Goal: Find specific page/section: Find specific page/section

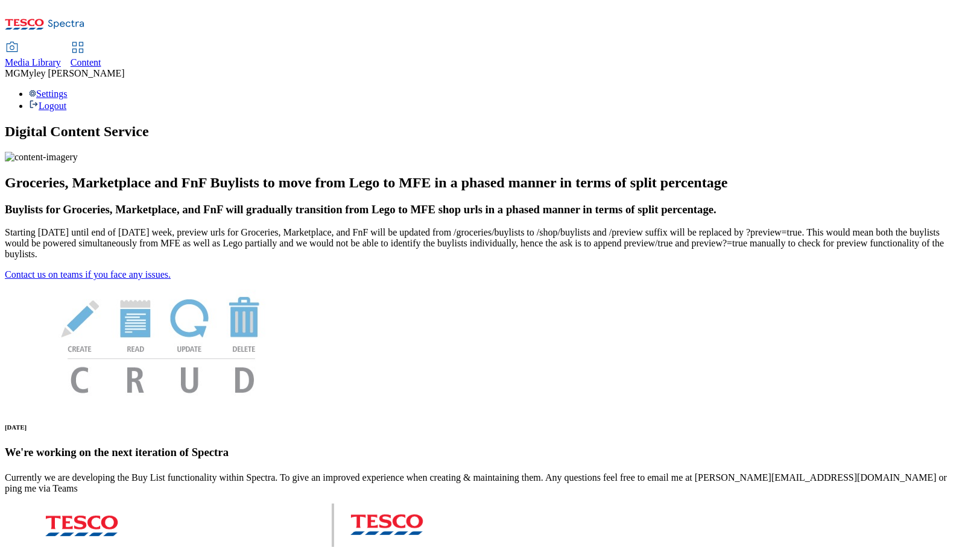
click at [101, 43] on link "Content" at bounding box center [86, 55] width 31 height 25
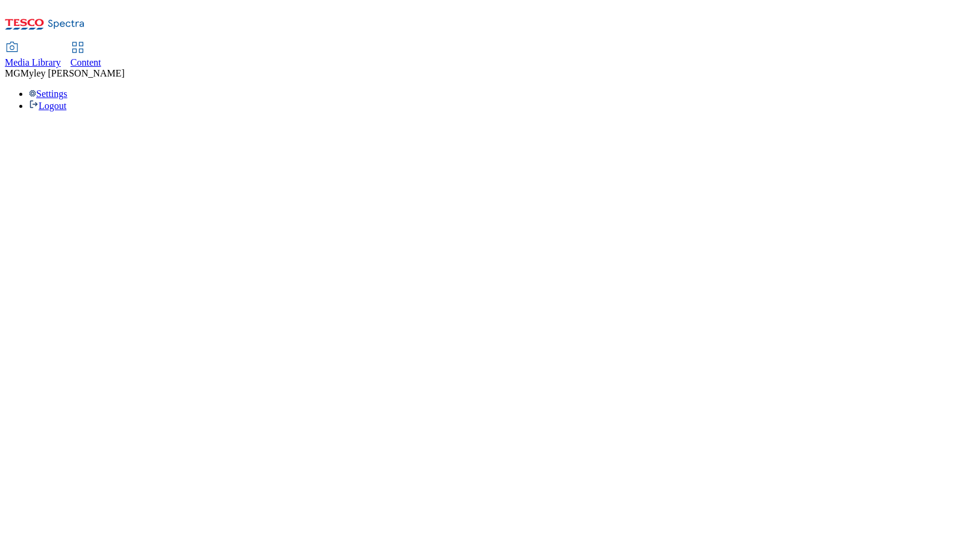
select select "ghs-[GEOGRAPHIC_DATA]"
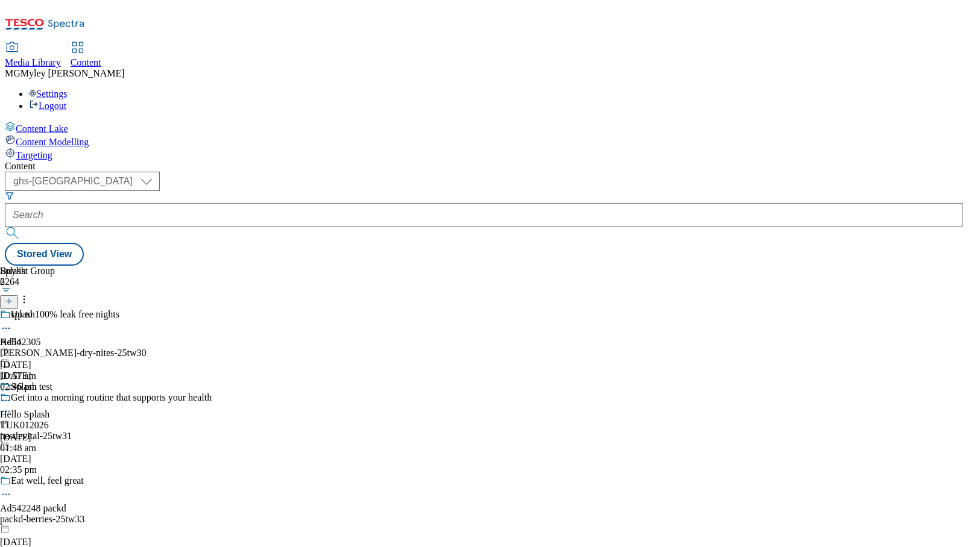
click at [61, 57] on div "Media Library" at bounding box center [33, 62] width 56 height 11
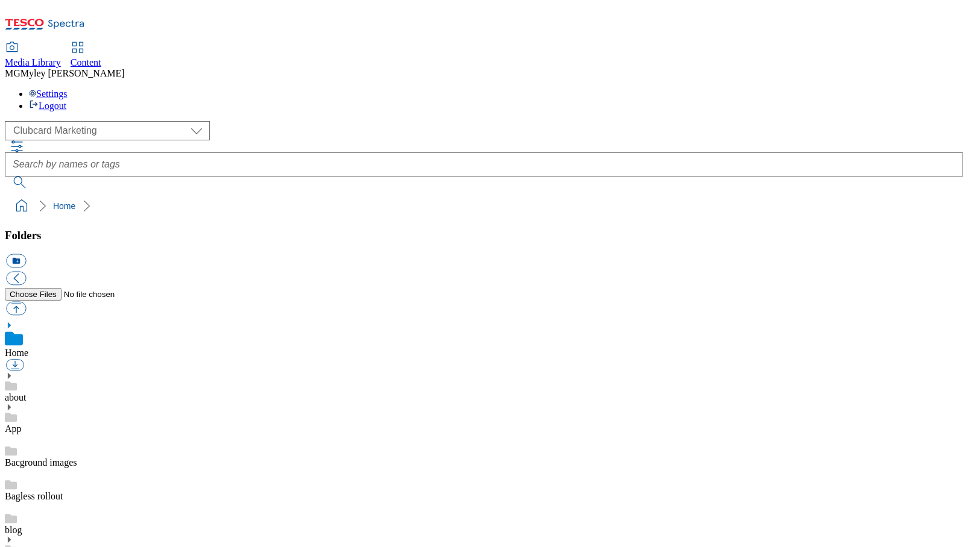
scroll to position [1, 0]
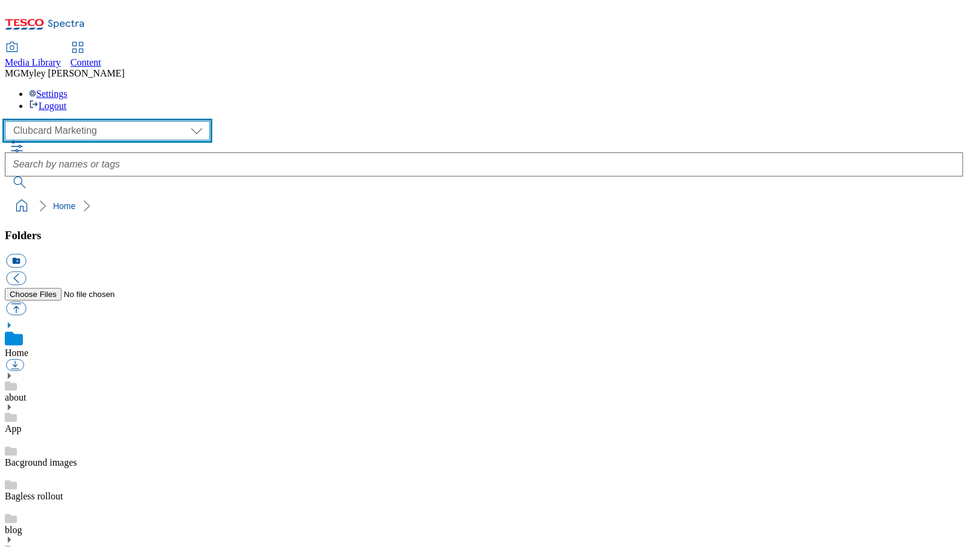
click at [81, 121] on select "Clubcard Marketing Dotcom UK GHS Marketing UK GHS ROI iGHS Marketing CE MCA CZ …" at bounding box center [107, 130] width 205 height 19
select select "flare-ghs-mktg"
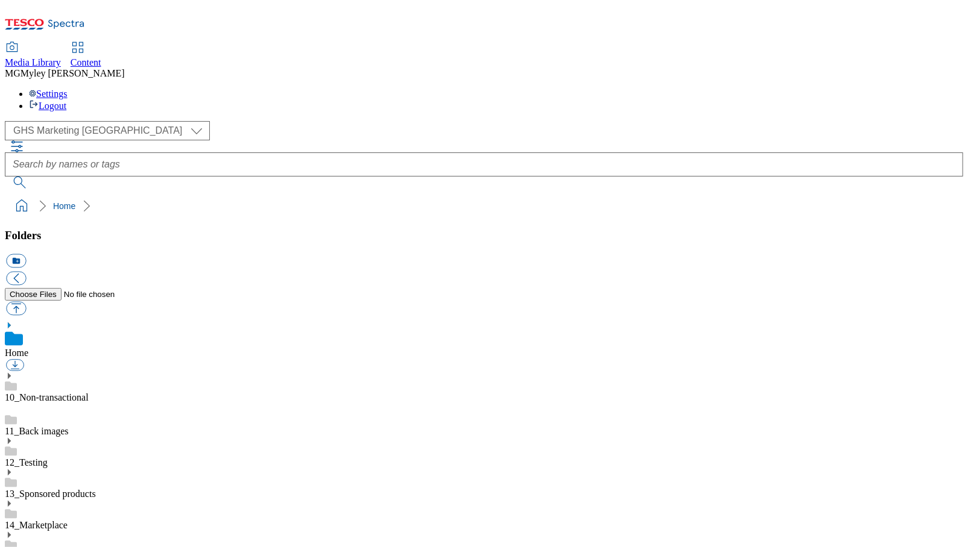
click at [68, 520] on link "14_Marketplace" at bounding box center [36, 525] width 63 height 10
